Goal: Task Accomplishment & Management: Complete application form

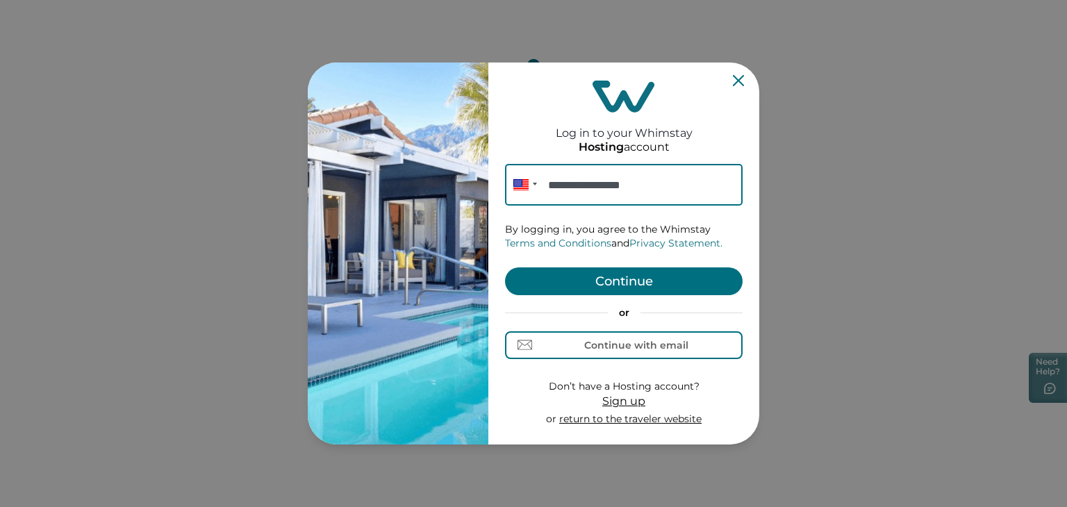
type input "**********"
click at [666, 280] on button "Continue" at bounding box center [623, 281] width 237 height 28
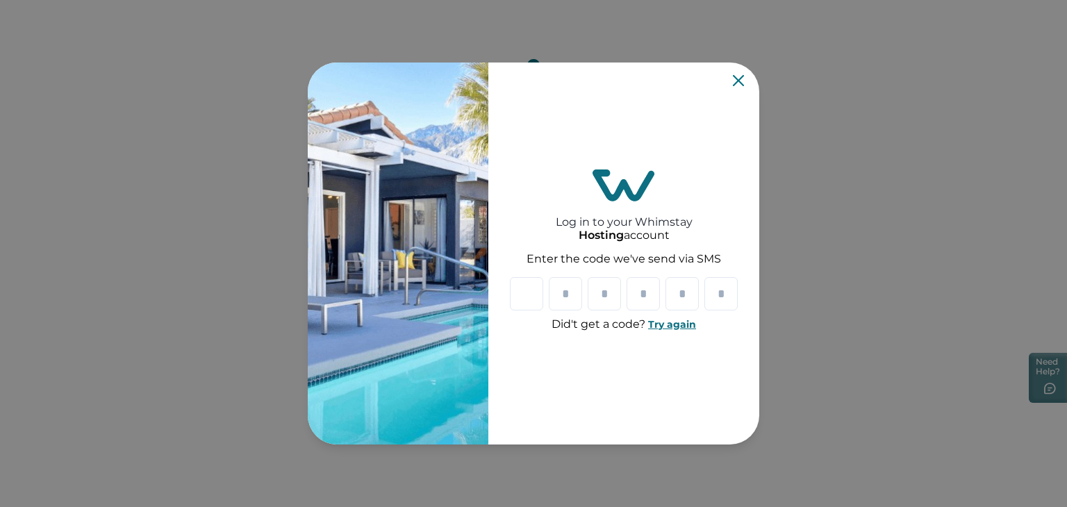
type input "*"
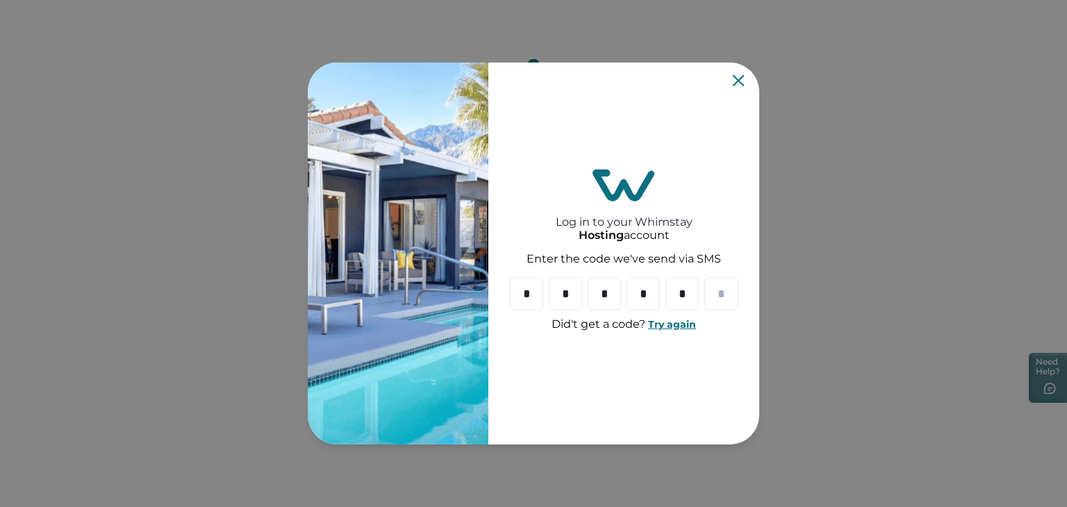
type input "*"
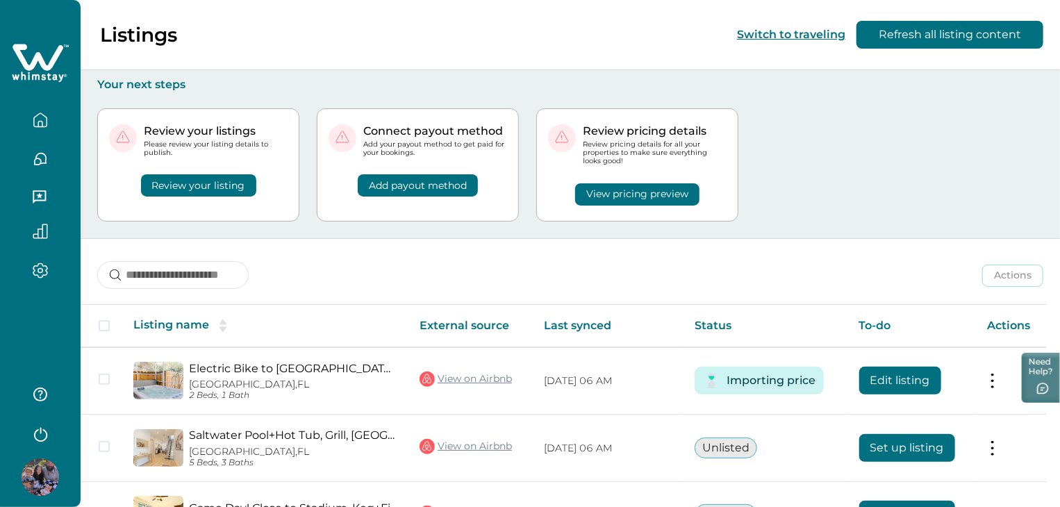
scroll to position [230, 0]
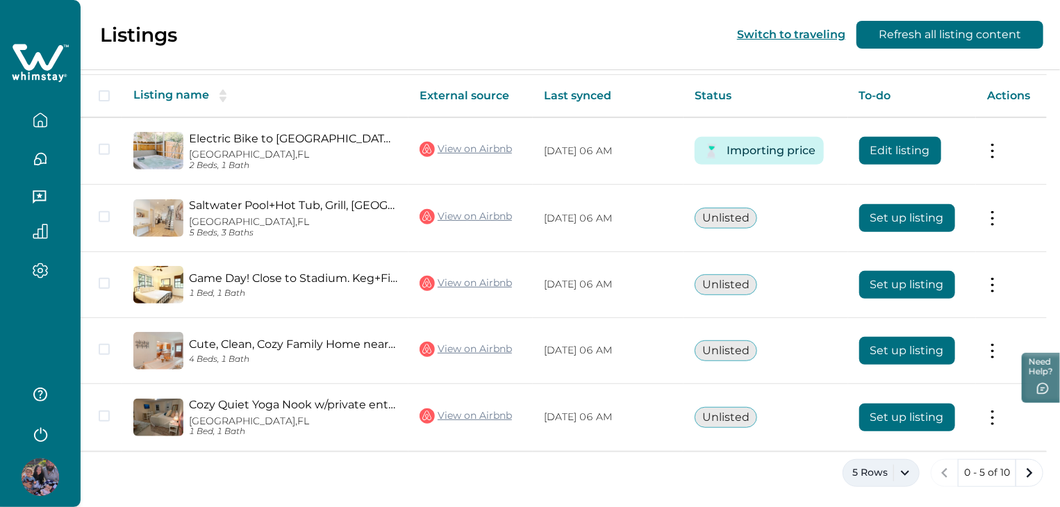
click at [892, 472] on button "5 Rows" at bounding box center [880, 473] width 77 height 28
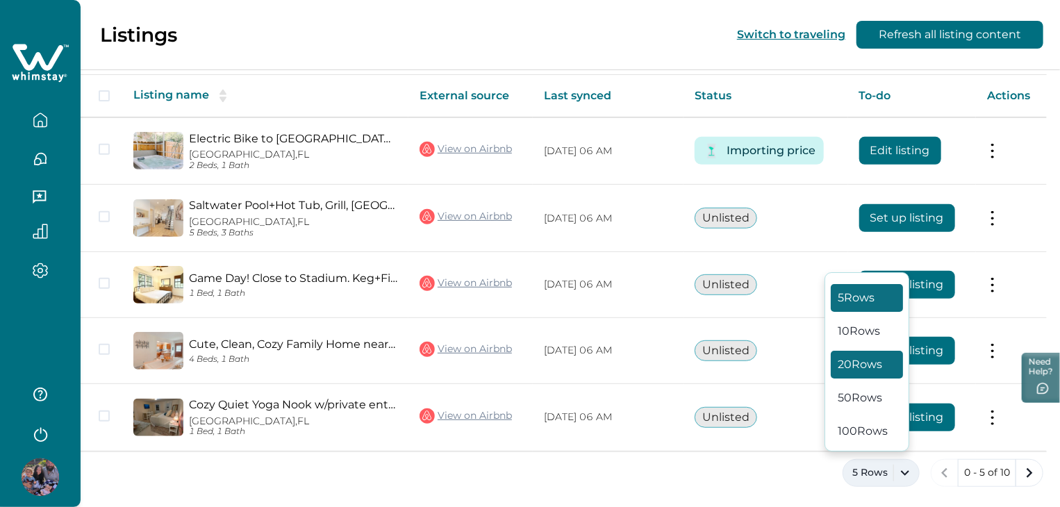
click at [869, 362] on button "20 Rows" at bounding box center [867, 365] width 72 height 28
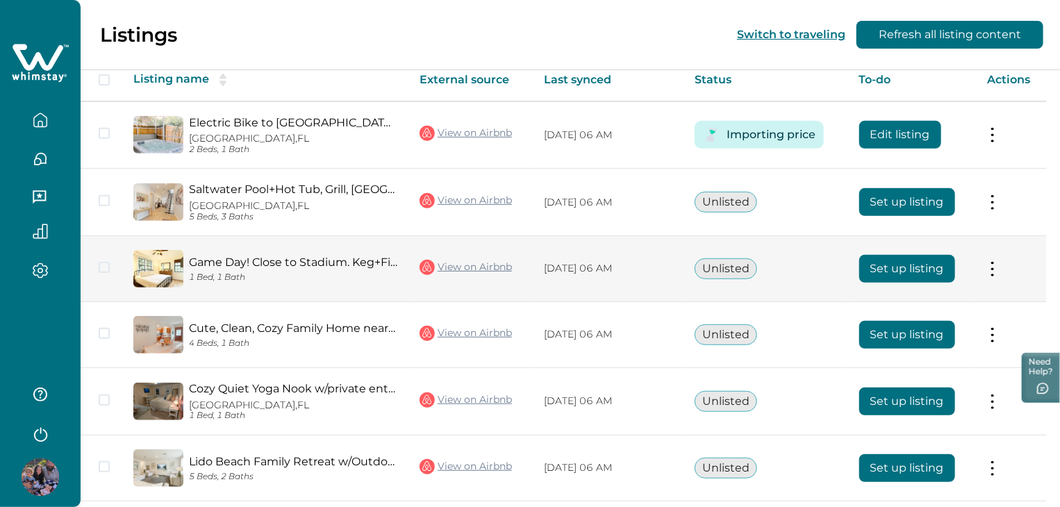
scroll to position [244, 0]
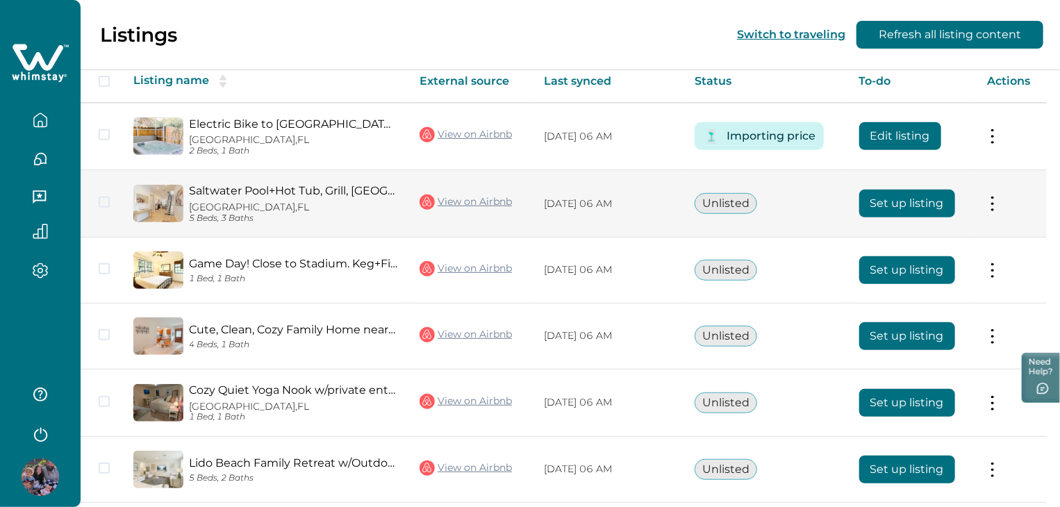
click at [902, 201] on button "Set up listing" at bounding box center [907, 204] width 96 height 28
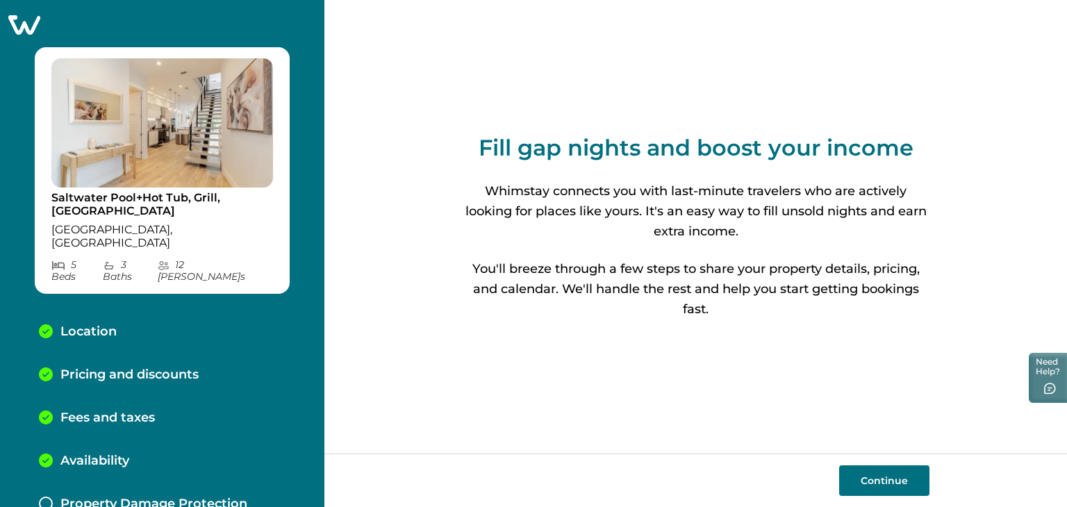
click at [887, 478] on button "Continue" at bounding box center [884, 480] width 90 height 31
select select "**"
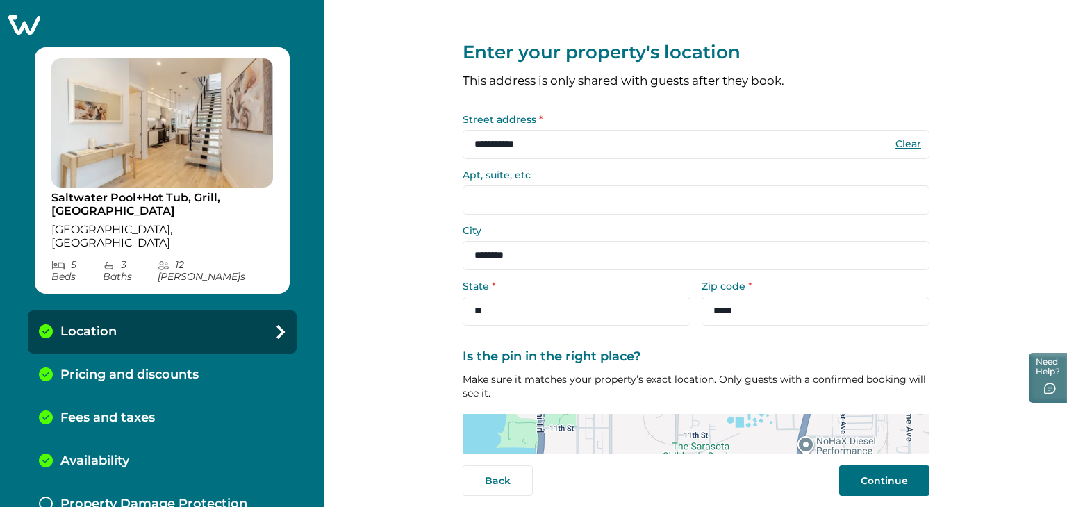
click at [887, 478] on button "Continue" at bounding box center [884, 480] width 90 height 31
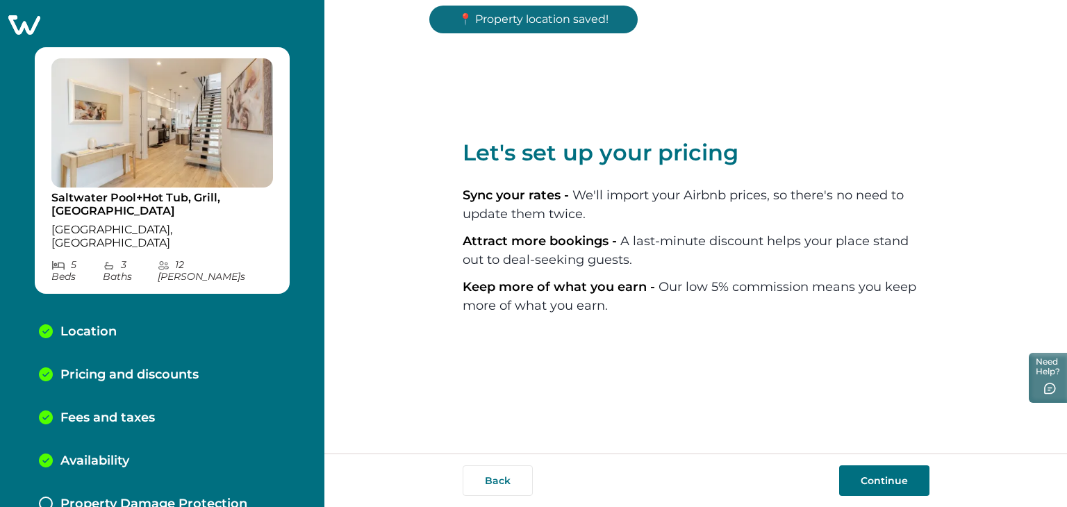
click at [887, 478] on button "Continue" at bounding box center [884, 480] width 90 height 31
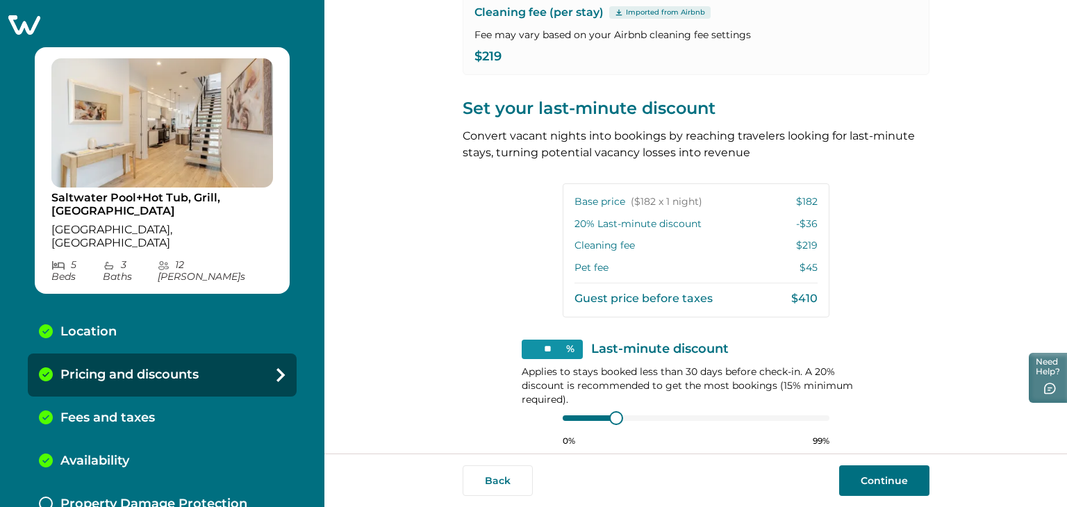
scroll to position [309, 0]
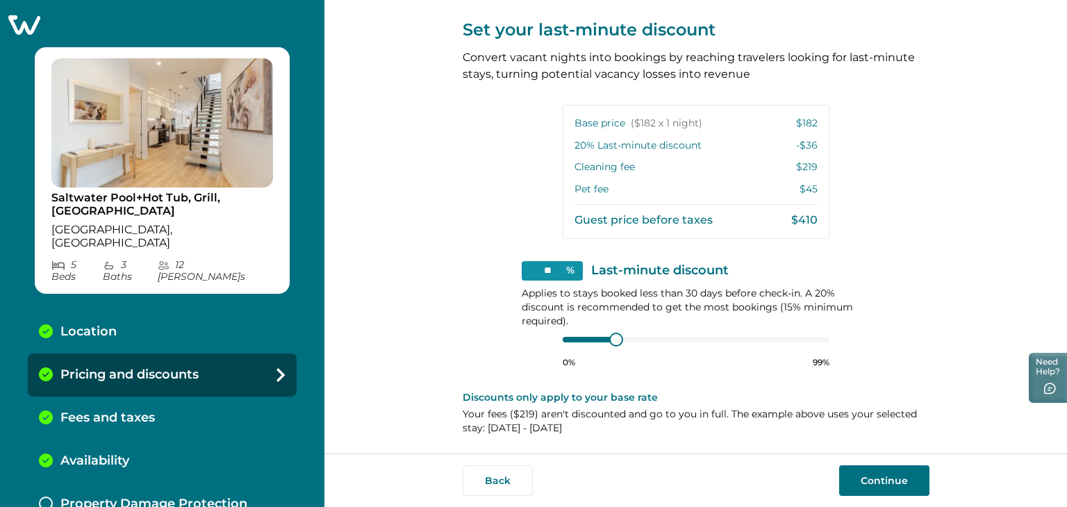
click at [869, 462] on div "Back Continue" at bounding box center [695, 479] width 742 height 53
click at [867, 497] on div "Back Continue" at bounding box center [695, 479] width 742 height 53
click at [889, 476] on button "Continue" at bounding box center [884, 480] width 90 height 31
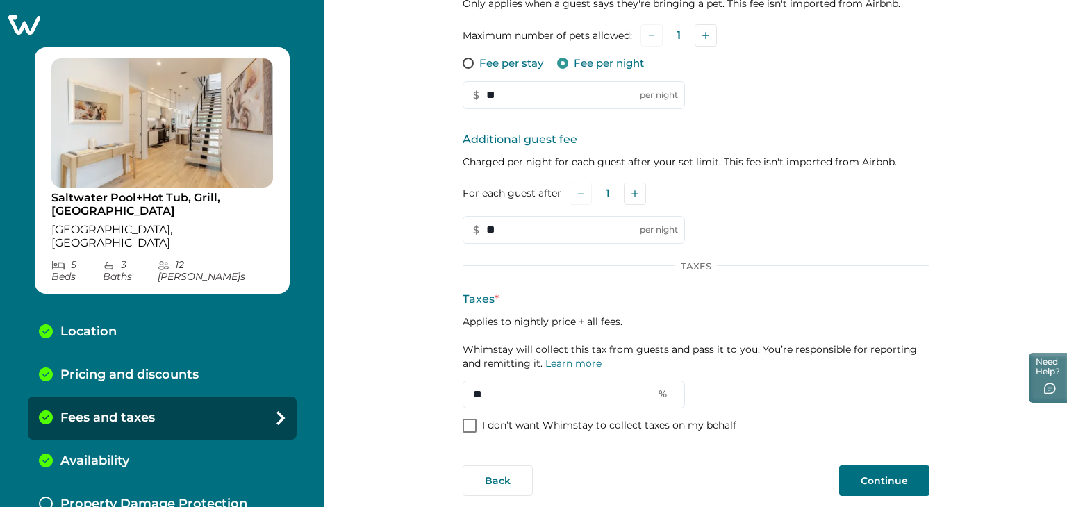
scroll to position [223, 0]
click at [867, 481] on button "Continue" at bounding box center [884, 480] width 90 height 31
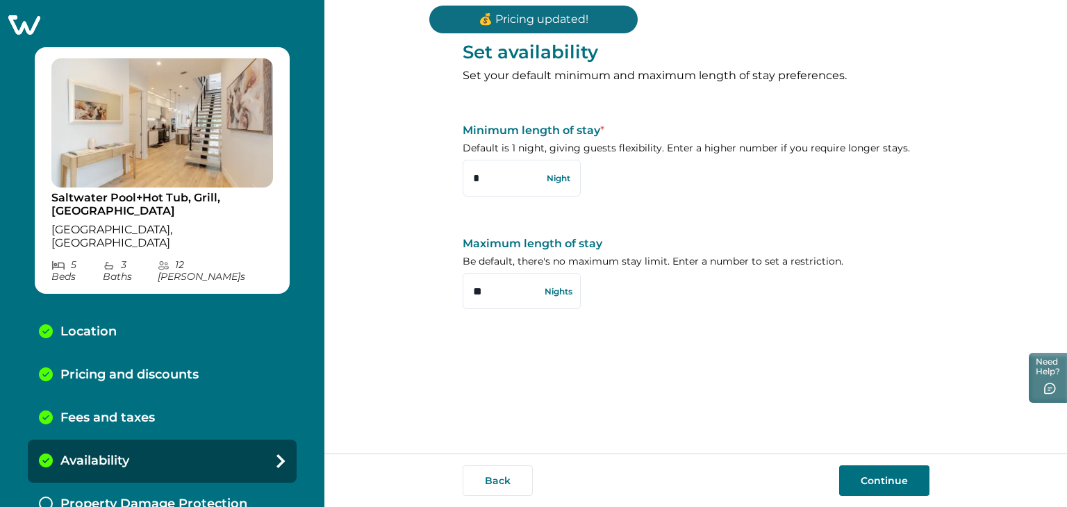
click at [867, 481] on button "Continue" at bounding box center [884, 480] width 90 height 31
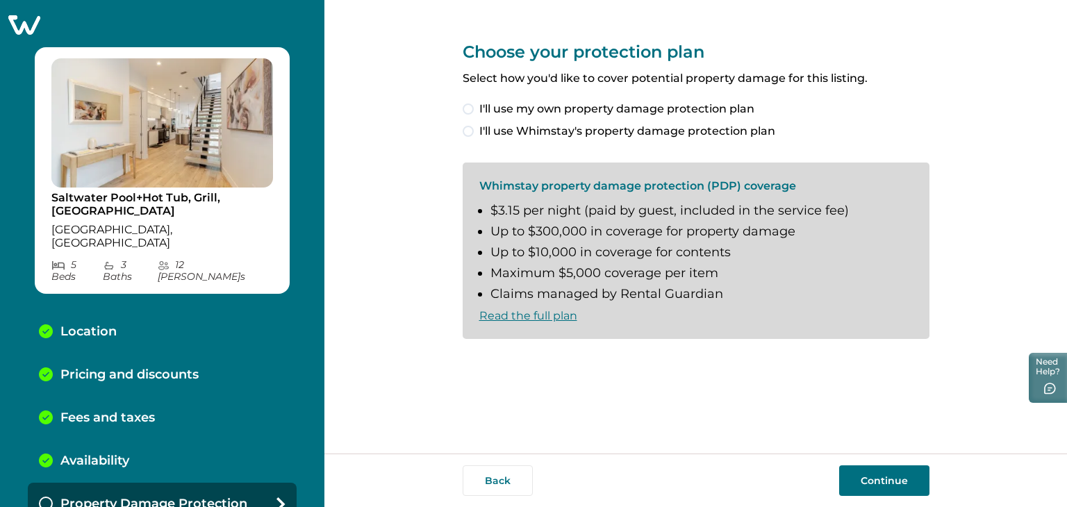
click at [469, 128] on span at bounding box center [467, 131] width 11 height 11
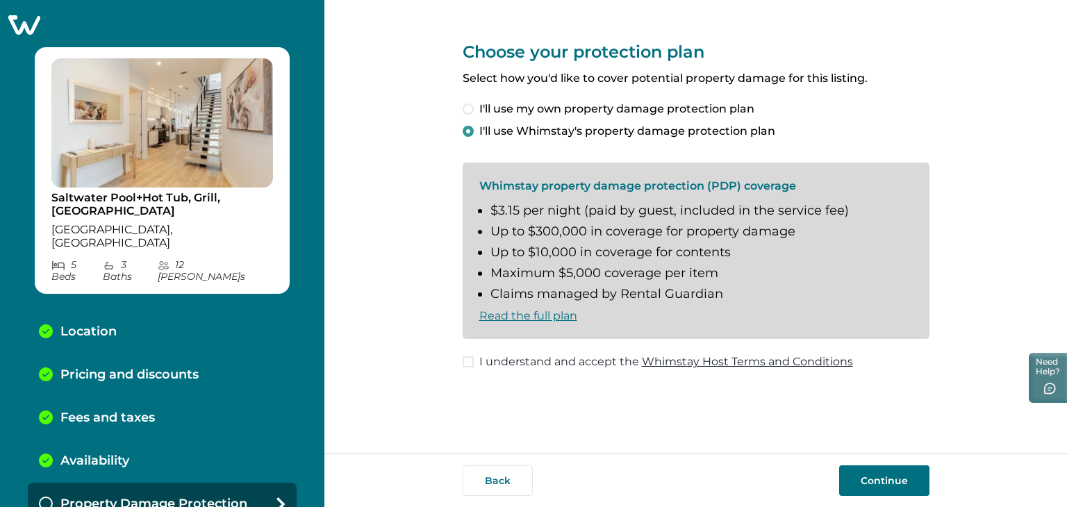
click at [886, 478] on button "Continue" at bounding box center [884, 480] width 90 height 31
click at [465, 360] on span at bounding box center [467, 361] width 11 height 11
click at [874, 478] on button "Continue" at bounding box center [884, 480] width 90 height 31
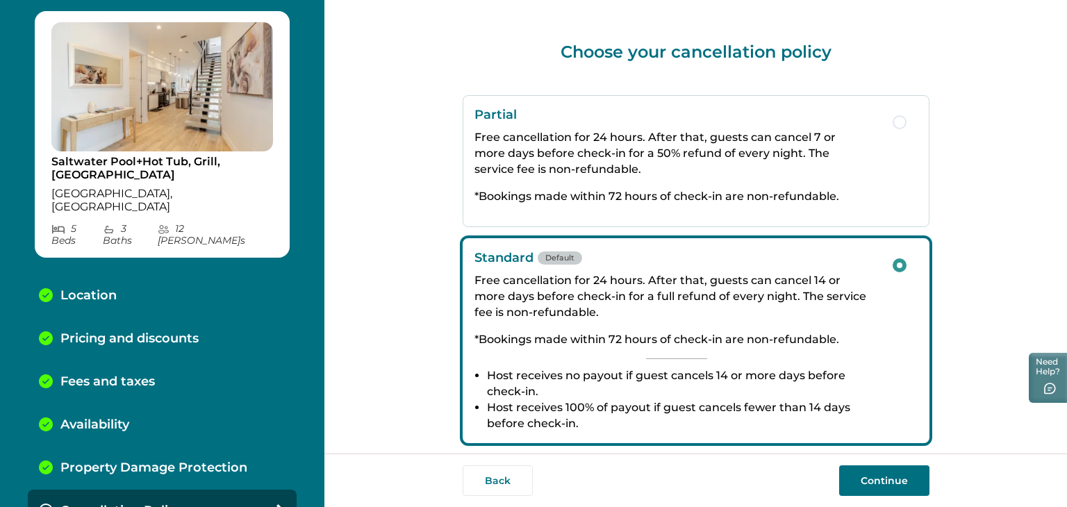
click at [894, 313] on button "Standard Default Free cancellation for 24 hours. After that, guests can cancel …" at bounding box center [695, 340] width 467 height 205
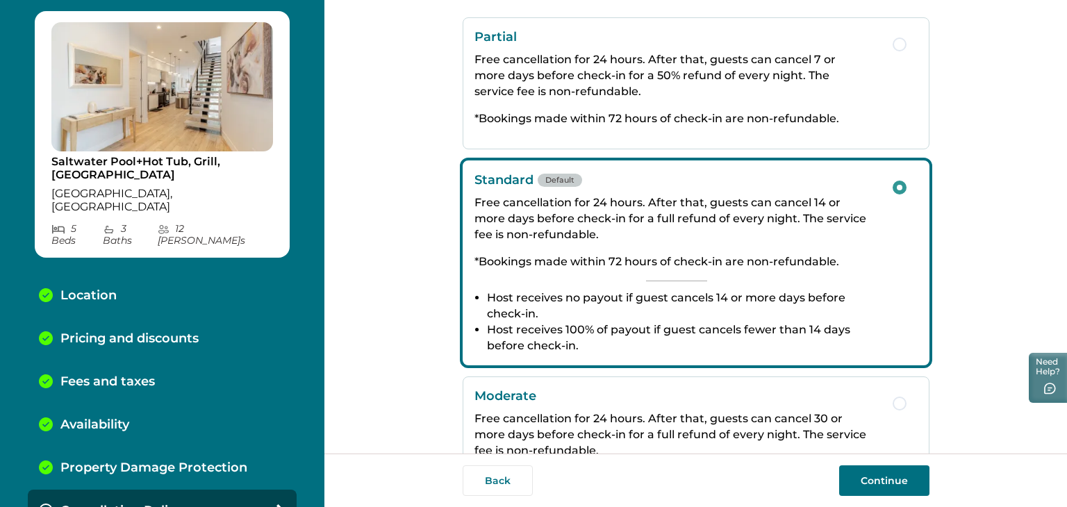
click at [882, 473] on button "Continue" at bounding box center [884, 480] width 90 height 31
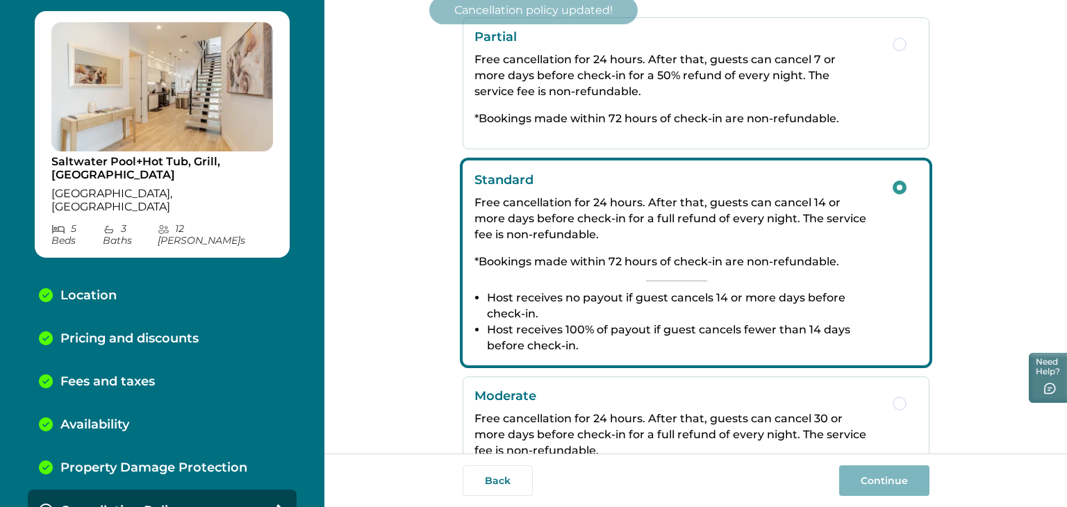
scroll to position [80, 0]
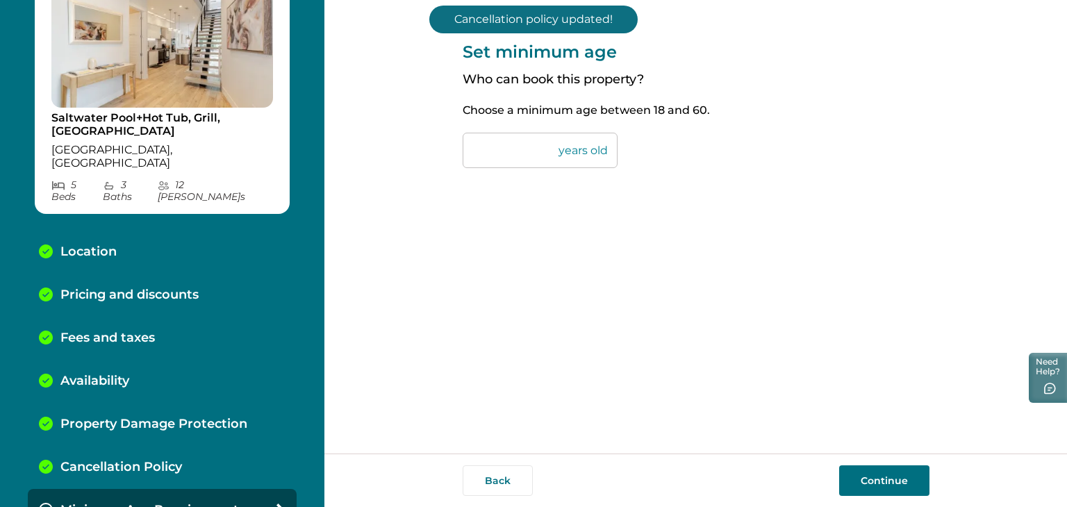
click at [886, 470] on button "Continue" at bounding box center [884, 480] width 90 height 31
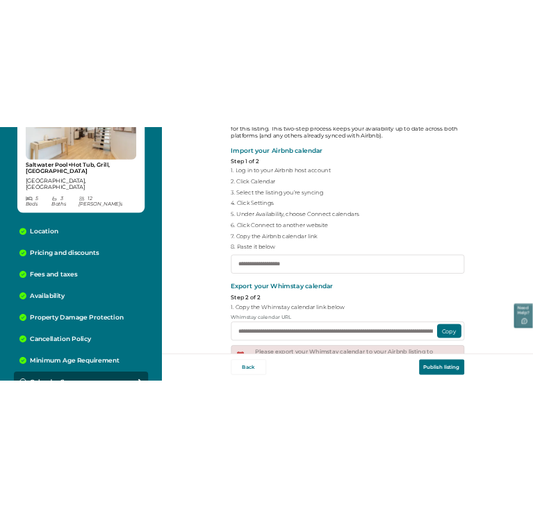
scroll to position [72, 0]
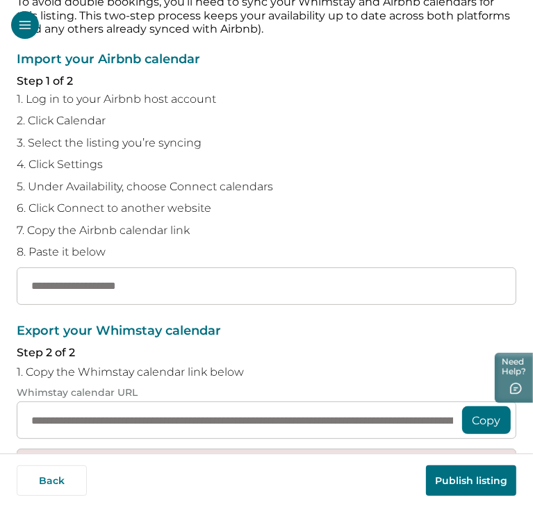
click at [274, 265] on div "Import your Airbnb calendar Step 1 of 2 1. Log in to your Airbnb host account 2…" at bounding box center [266, 179] width 499 height 252
click at [222, 283] on input "text" at bounding box center [266, 285] width 499 height 37
paste input "**********"
type input "**********"
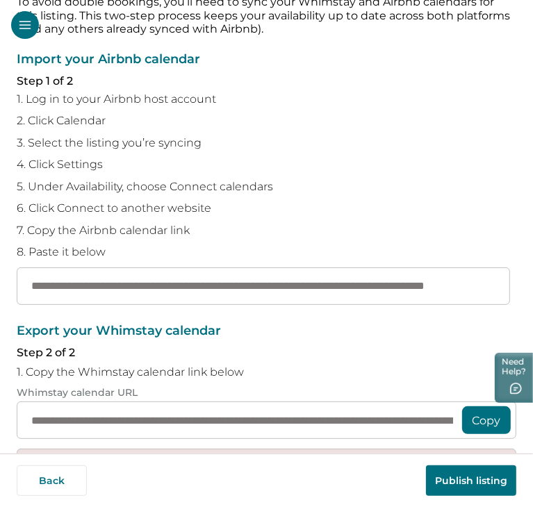
click at [469, 420] on button "Copy" at bounding box center [486, 420] width 49 height 28
